Goal: Find specific fact: Find specific fact

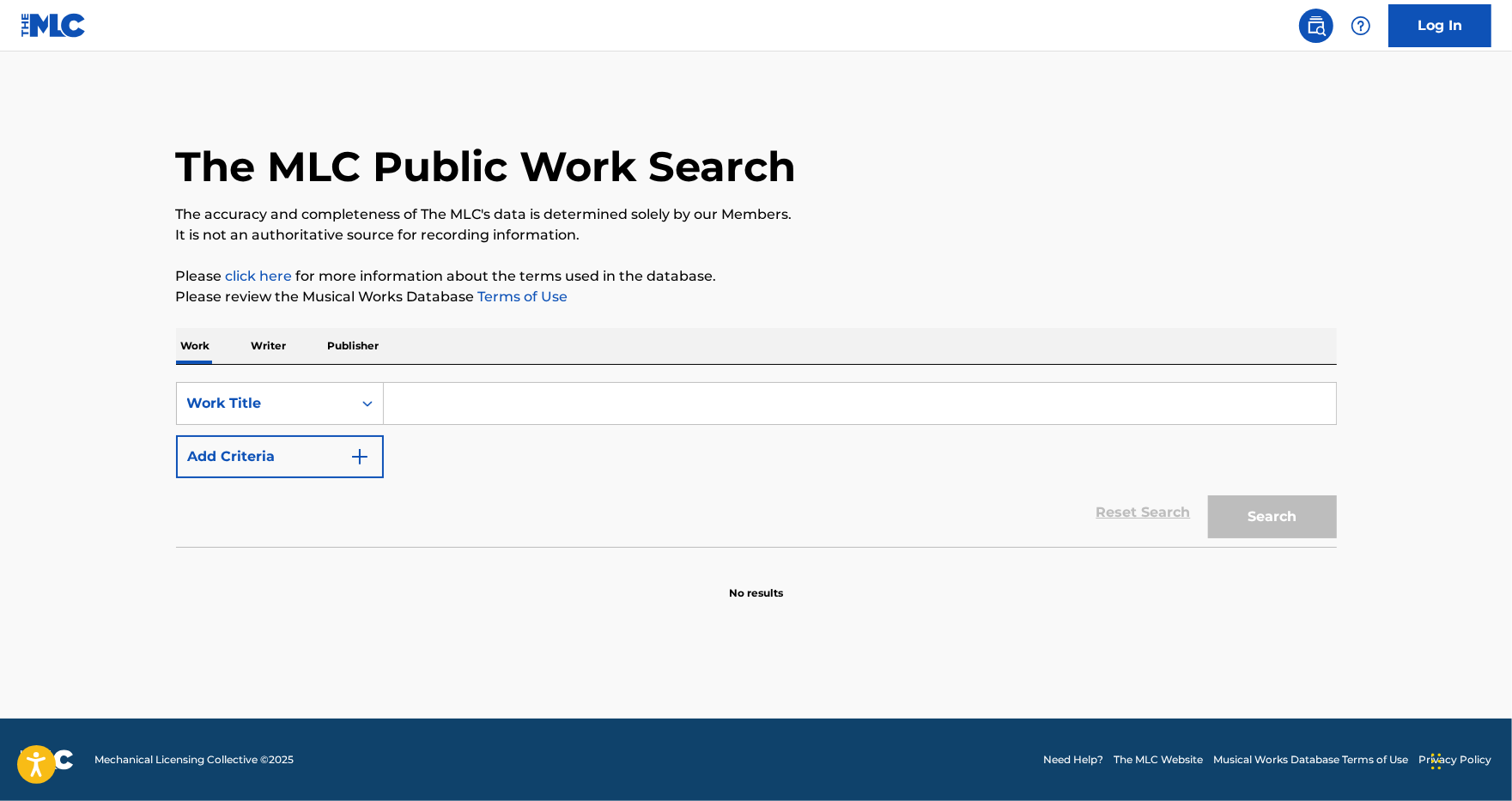
click at [420, 406] on input "Search Form" at bounding box center [859, 402] width 952 height 41
paste input "I Could Not Ask for More"
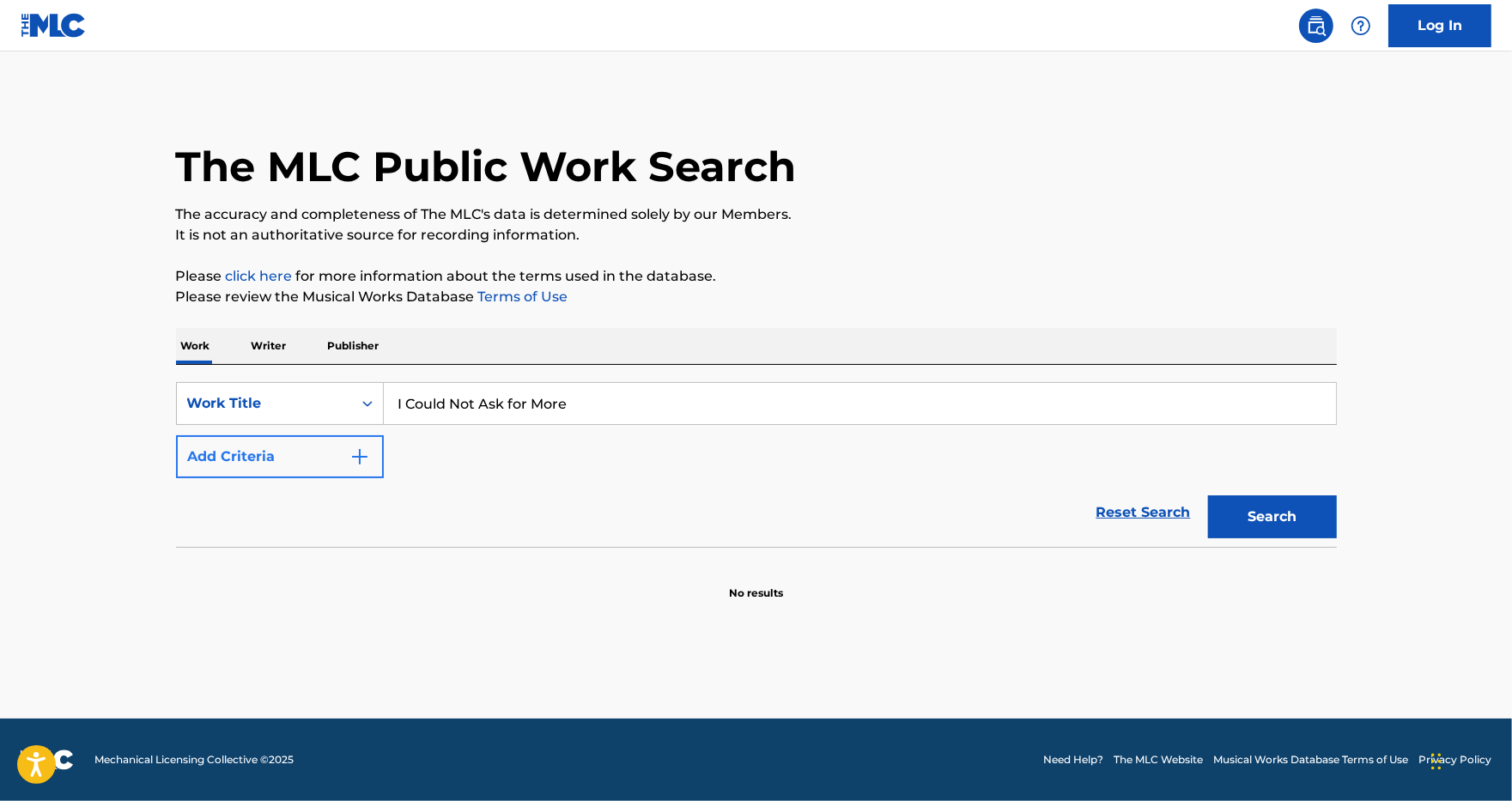
type input "I Could Not Ask for More"
click at [358, 455] on img "Search Form" at bounding box center [360, 456] width 21 height 21
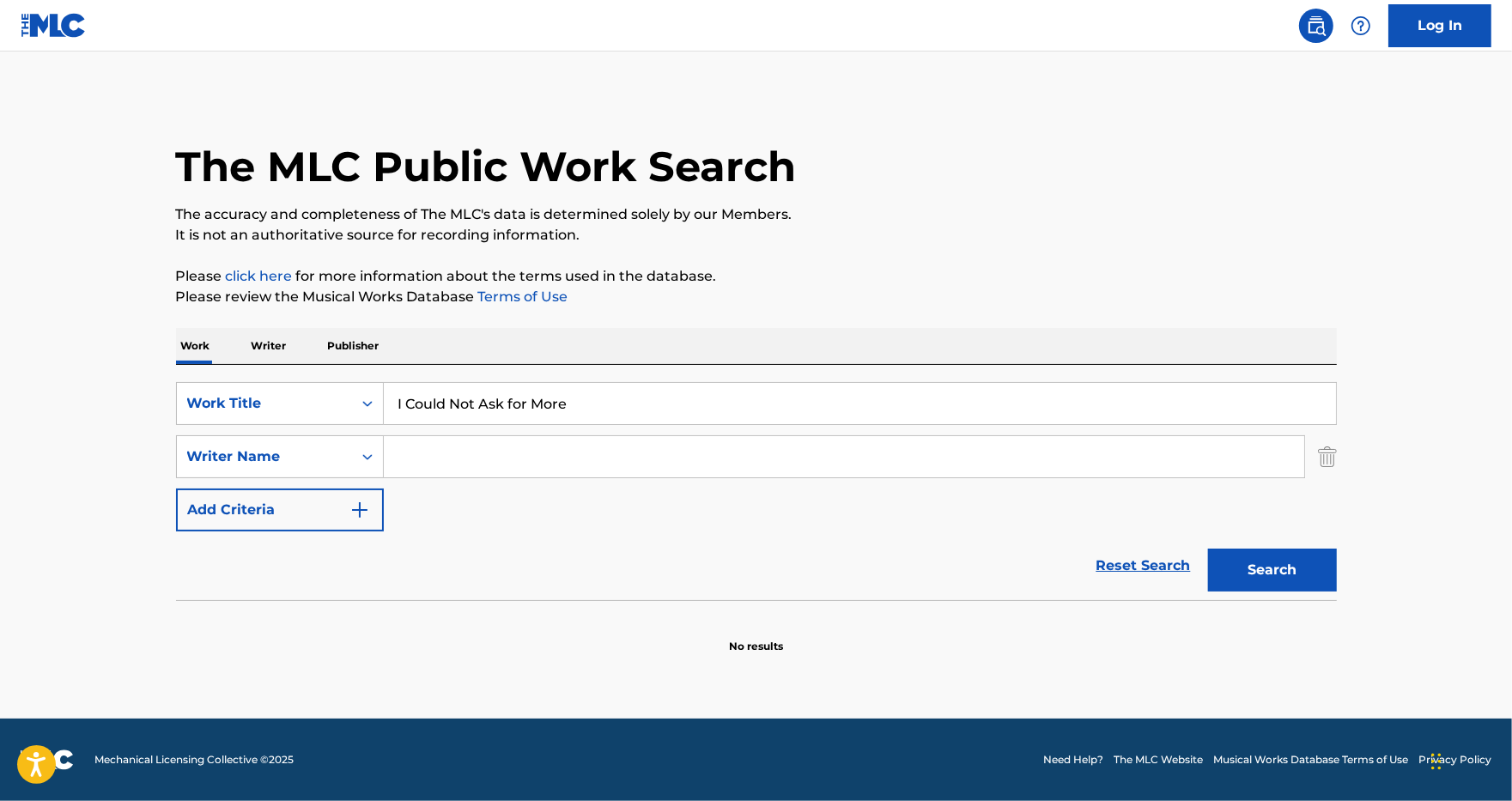
click at [442, 455] on input "Search Form" at bounding box center [844, 456] width 921 height 41
type input "[PERSON_NAME]"
click at [1288, 566] on button "Search" at bounding box center [1272, 569] width 129 height 43
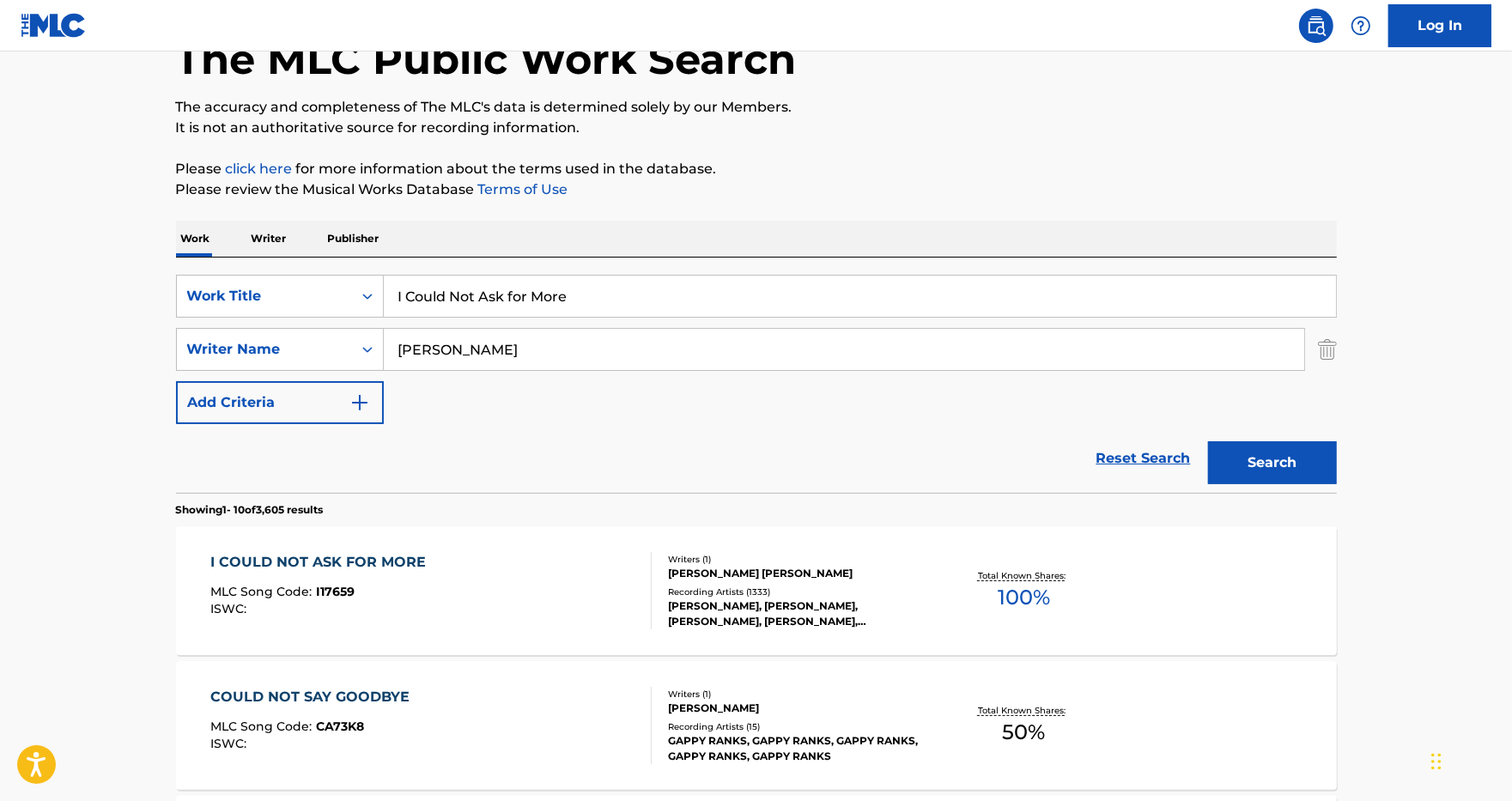
scroll to position [215, 0]
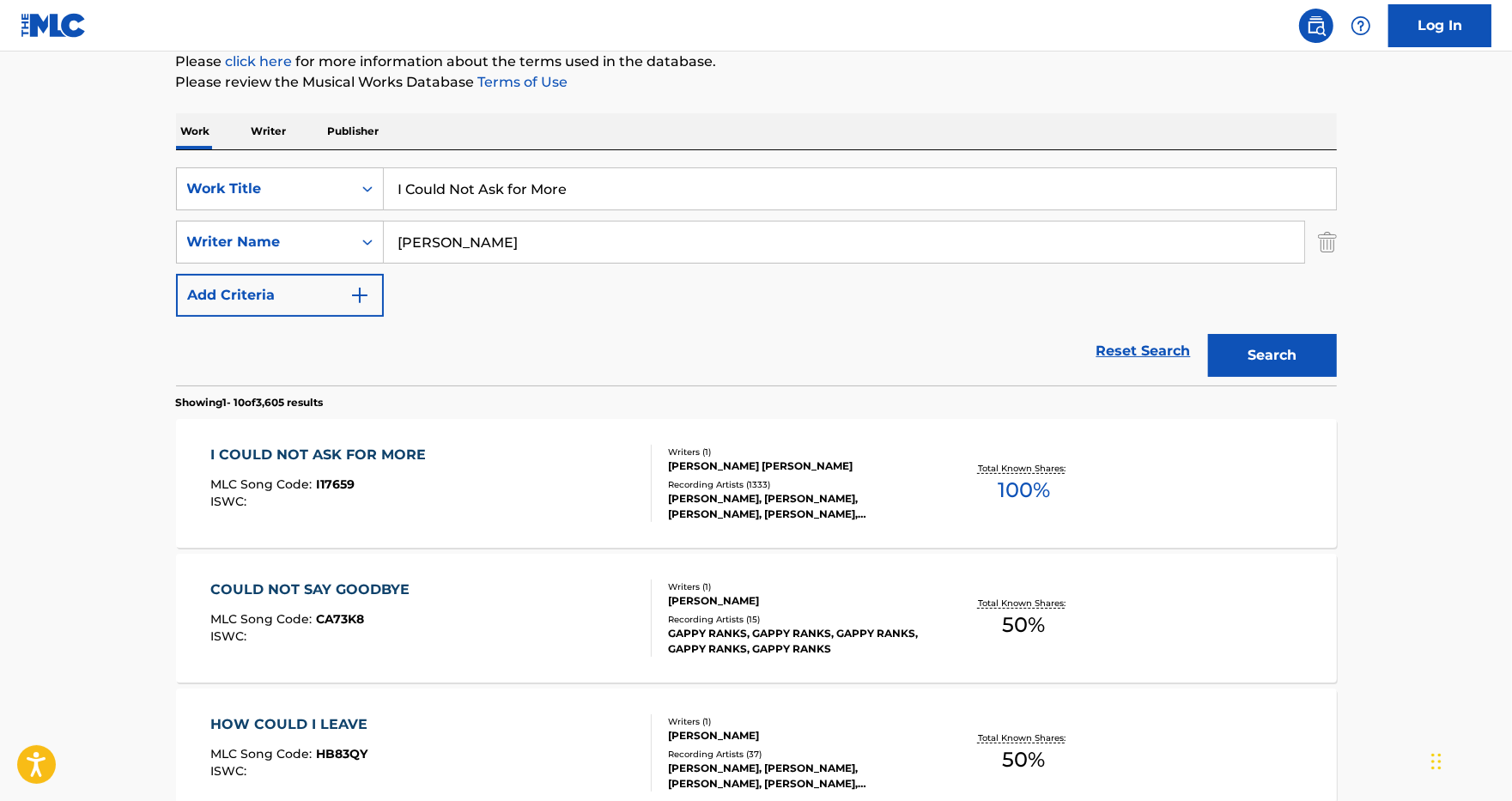
click at [344, 453] on div "I COULD NOT ASK FOR MORE" at bounding box center [323, 454] width 224 height 21
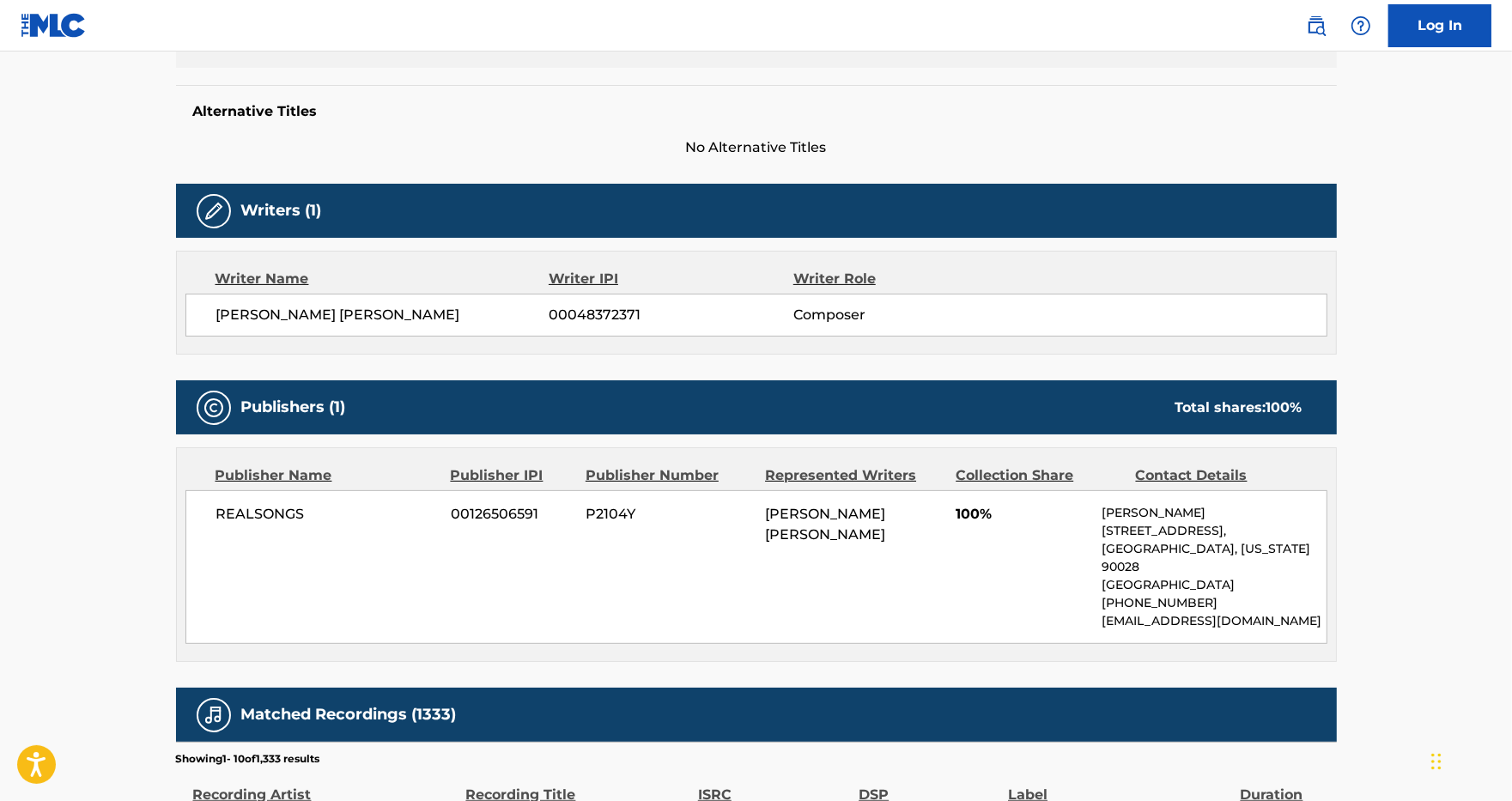
scroll to position [429, 0]
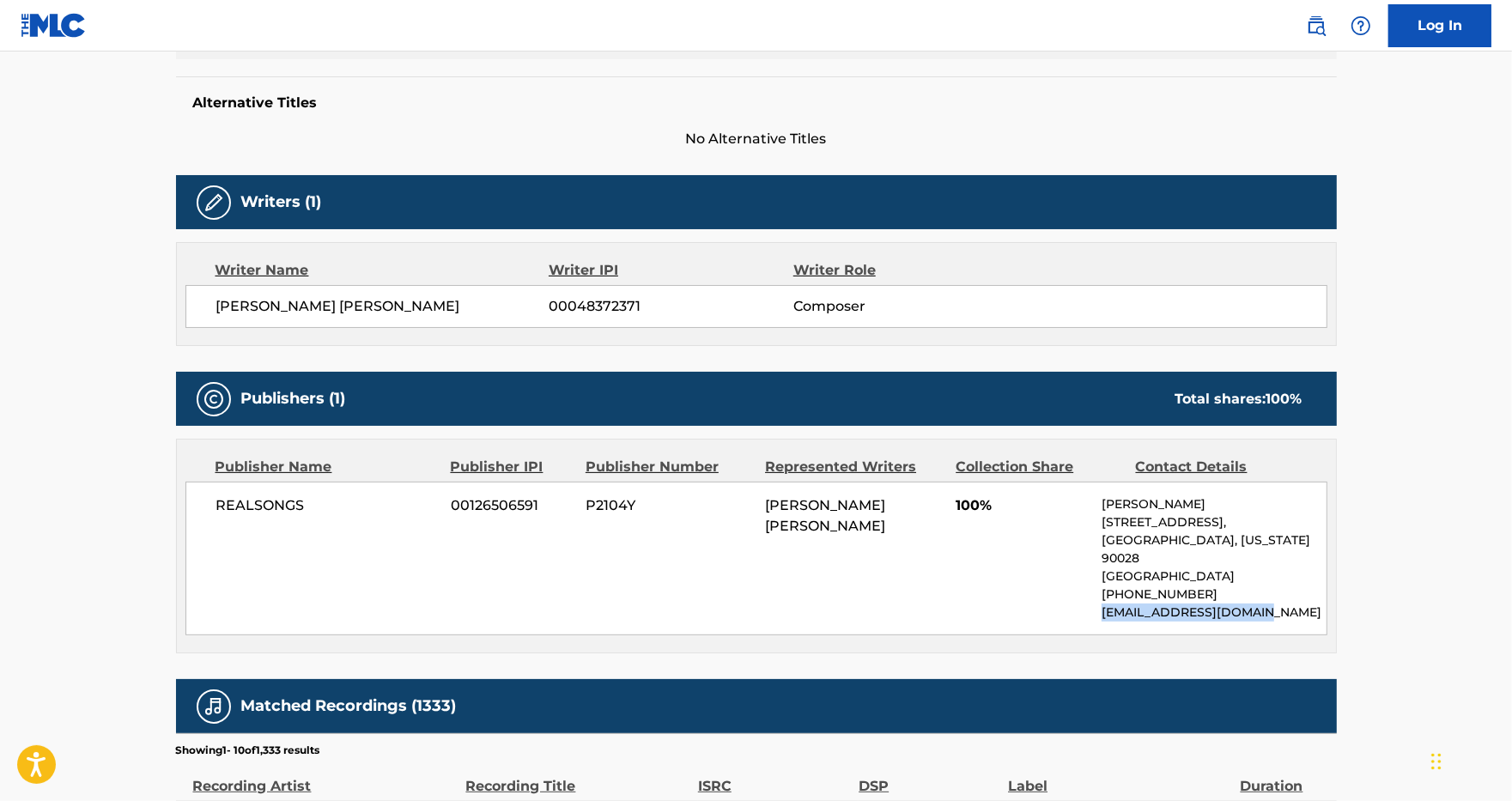
drag, startPoint x: 1102, startPoint y: 619, endPoint x: 1258, endPoint y: 618, distance: 156.0
click at [1258, 618] on p "[EMAIL_ADDRESS][DOMAIN_NAME]" at bounding box center [1213, 612] width 224 height 18
copy p "[EMAIL_ADDRESS][DOMAIN_NAME]"
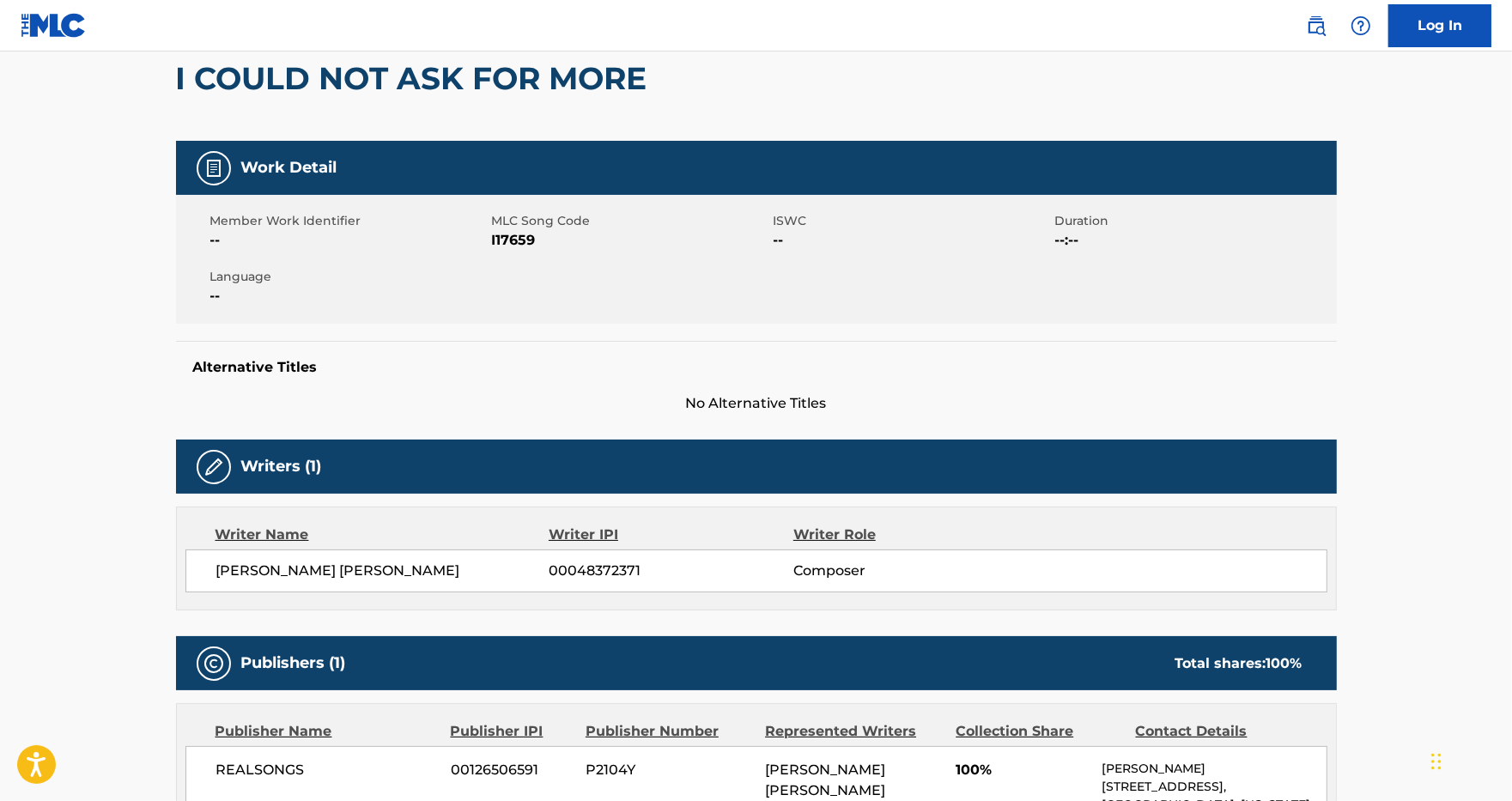
scroll to position [107, 0]
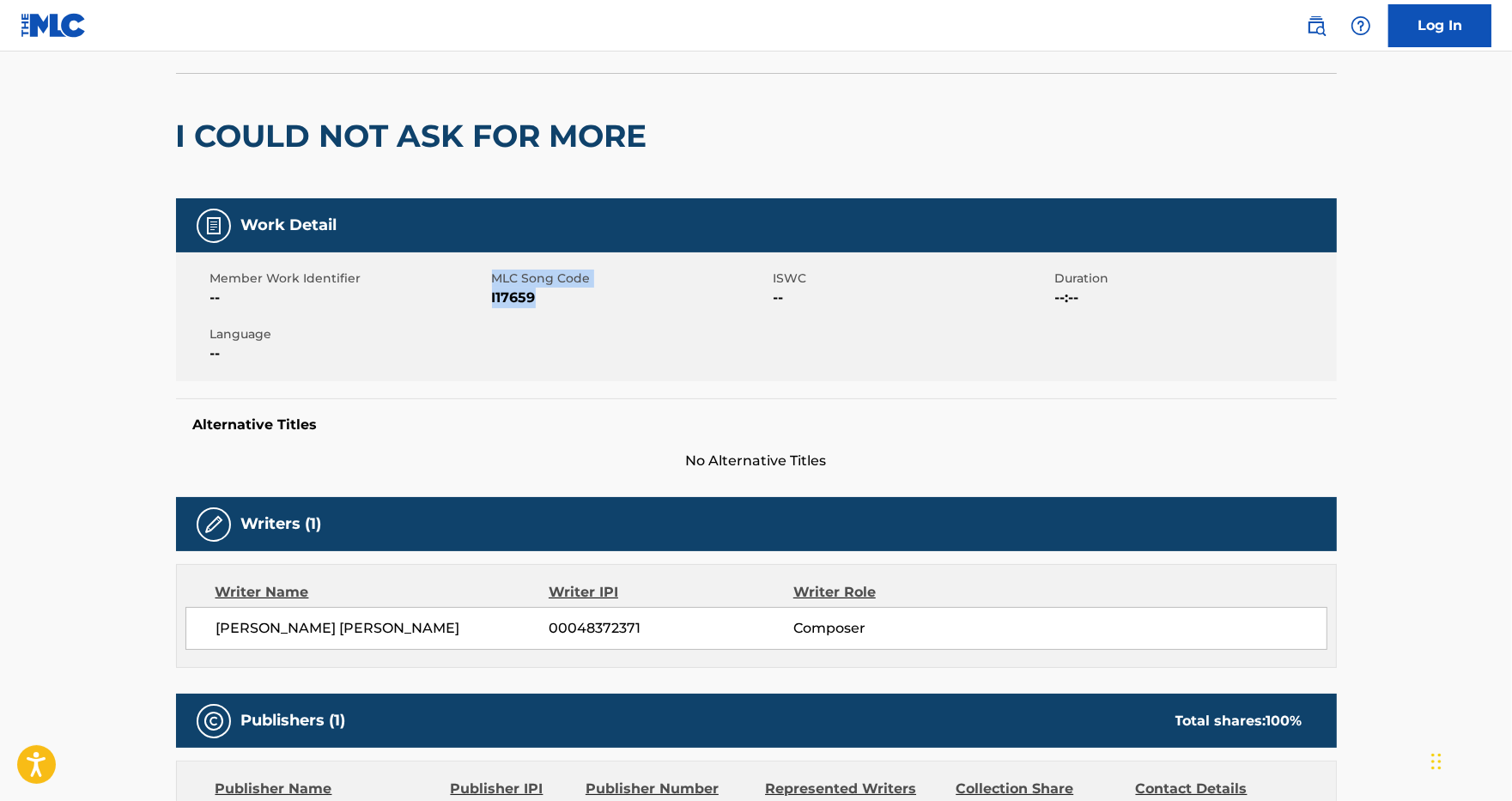
drag, startPoint x: 538, startPoint y: 302, endPoint x: 492, endPoint y: 284, distance: 49.4
click at [492, 284] on div "MLC Song Code I17659" at bounding box center [633, 289] width 282 height 39
copy div "MLC Song Code I17659"
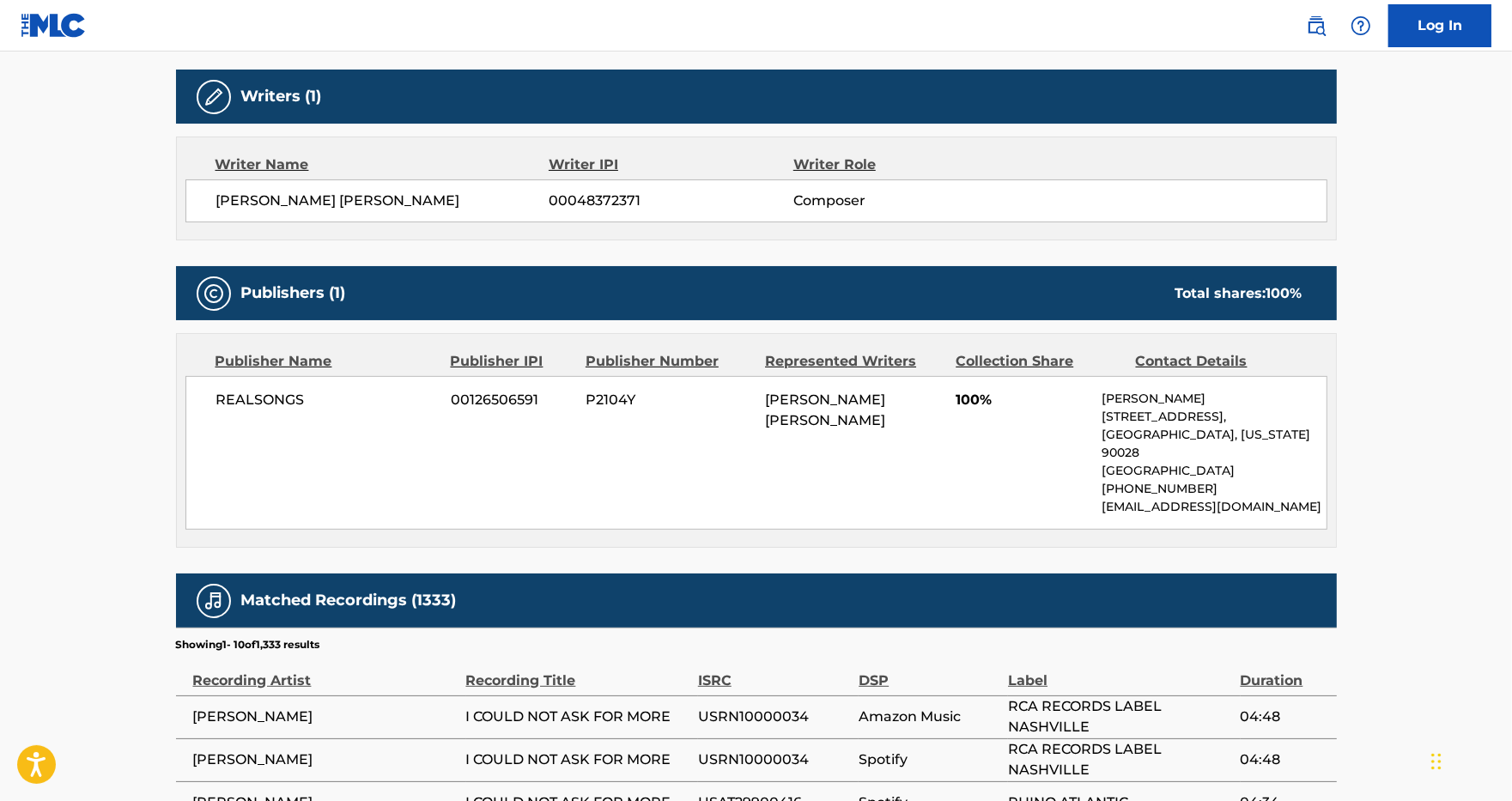
scroll to position [536, 0]
